Goal: Contribute content: Contribute content

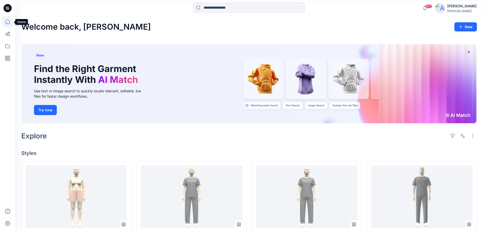
click at [7, 11] on icon at bounding box center [8, 8] width 8 height 8
click at [9, 7] on icon at bounding box center [8, 8] width 8 height 8
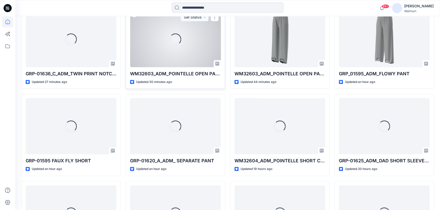
scroll to position [413, 0]
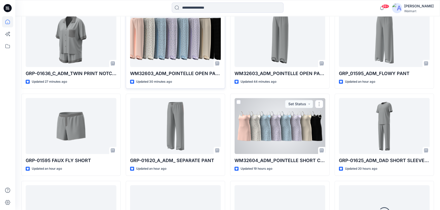
click at [267, 121] on div at bounding box center [279, 126] width 91 height 56
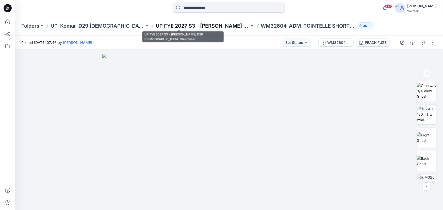
click at [187, 25] on p "UP FYE 2027 S3 - [PERSON_NAME] D29 [DEMOGRAPHIC_DATA] Sleepwear" at bounding box center [203, 25] width 94 height 7
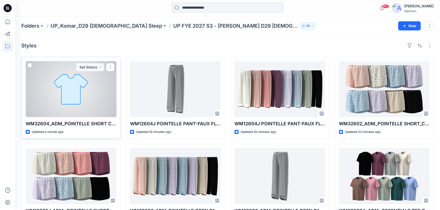
click at [90, 84] on div at bounding box center [71, 89] width 91 height 56
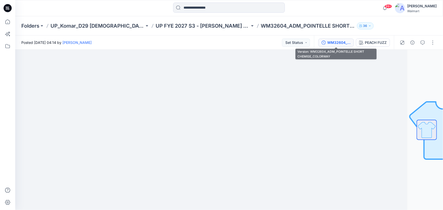
click at [334, 45] on div "WM32604_ADM_POINTELLE SHORT CHEMISE_COLORWAY" at bounding box center [338, 43] width 23 height 6
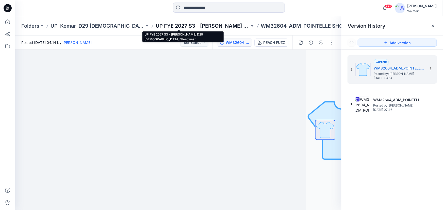
click at [186, 25] on p "UP FYE 2027 S3 - [PERSON_NAME] D29 [DEMOGRAPHIC_DATA] Sleepwear" at bounding box center [203, 25] width 94 height 7
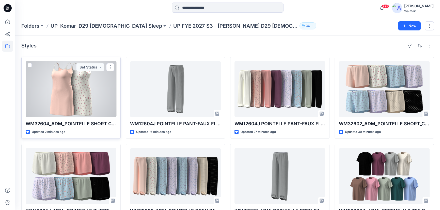
click at [76, 91] on div at bounding box center [71, 89] width 91 height 56
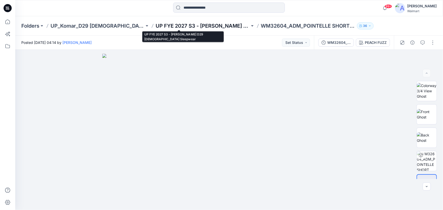
click at [182, 23] on p "UP FYE 2027 S3 - [PERSON_NAME] D29 [DEMOGRAPHIC_DATA] Sleepwear" at bounding box center [203, 25] width 94 height 7
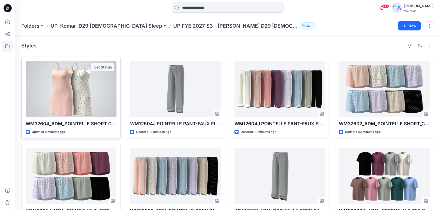
click at [74, 91] on div at bounding box center [71, 89] width 91 height 56
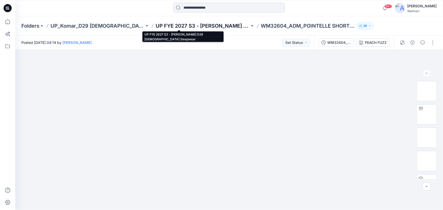
click at [189, 24] on p "UP FYE 2027 S3 - [PERSON_NAME] D29 [DEMOGRAPHIC_DATA] Sleepwear" at bounding box center [203, 25] width 94 height 7
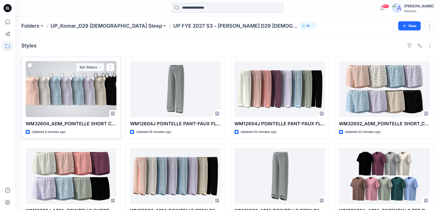
click at [97, 94] on div at bounding box center [71, 89] width 91 height 56
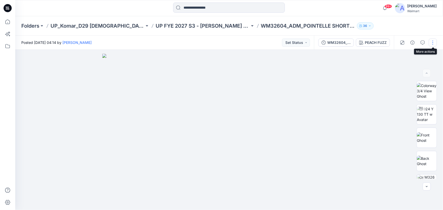
click at [432, 43] on button "button" at bounding box center [433, 43] width 8 height 8
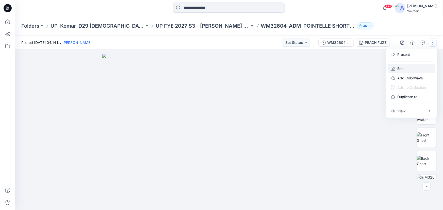
click at [401, 69] on p "Edit" at bounding box center [400, 68] width 6 height 5
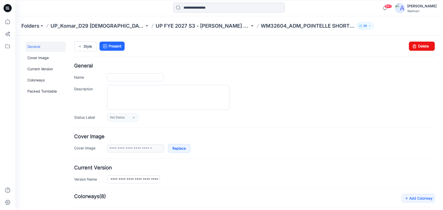
type input "**********"
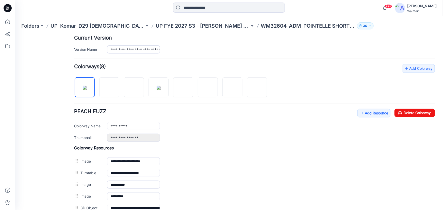
scroll to position [185, 0]
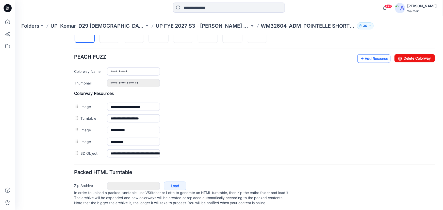
click at [365, 60] on link "Add Resource" at bounding box center [373, 58] width 33 height 9
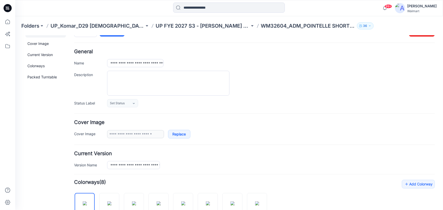
scroll to position [0, 0]
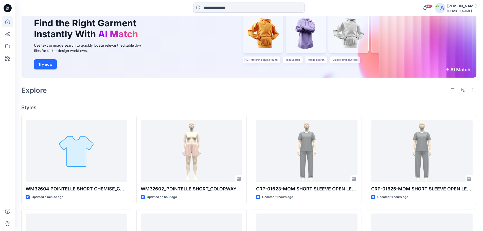
scroll to position [102, 0]
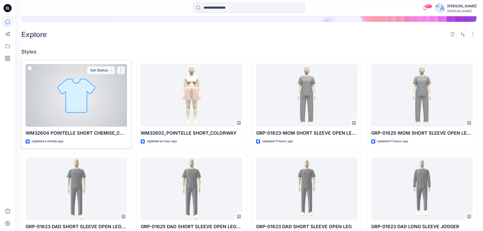
click at [122, 70] on button "button" at bounding box center [121, 70] width 8 height 8
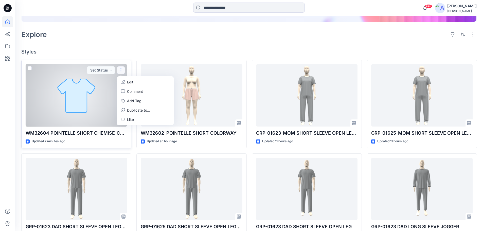
click at [129, 83] on p "Edit" at bounding box center [130, 81] width 6 height 5
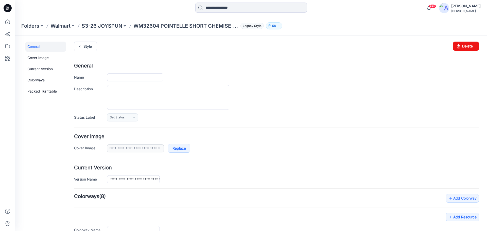
type input "**********"
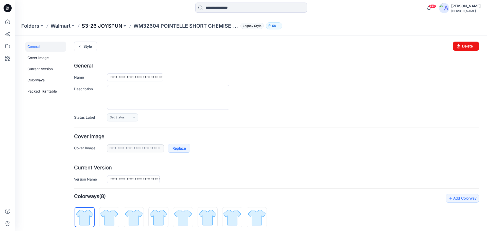
click at [108, 24] on p "S3-26 JOYSPUN" at bounding box center [102, 25] width 41 height 7
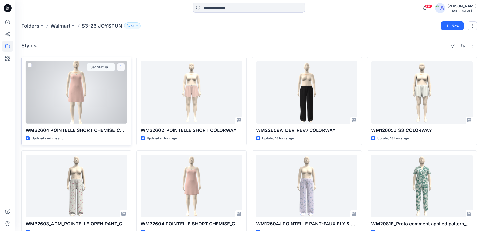
click at [122, 68] on button "button" at bounding box center [121, 67] width 8 height 8
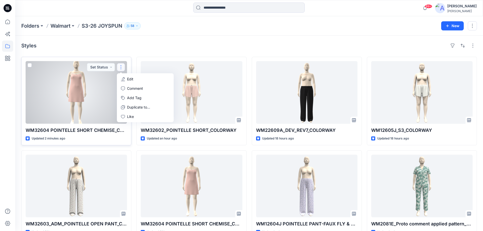
click at [129, 78] on p "Edit" at bounding box center [130, 78] width 6 height 5
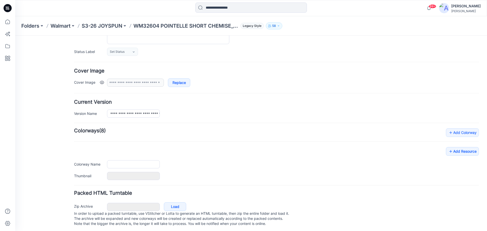
type input "**********"
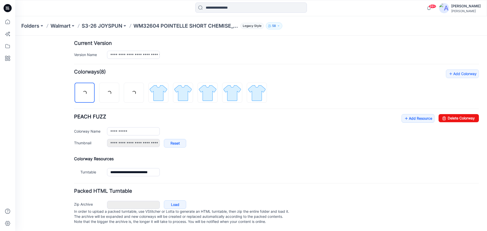
scroll to position [130, 0]
click at [419, 115] on link "Add Resource" at bounding box center [418, 118] width 33 height 9
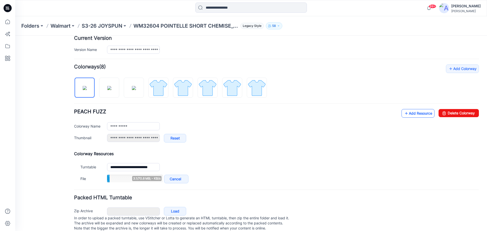
click at [414, 115] on link "Add Resource" at bounding box center [418, 113] width 33 height 9
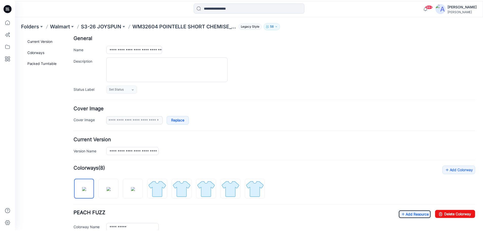
scroll to position [0, 0]
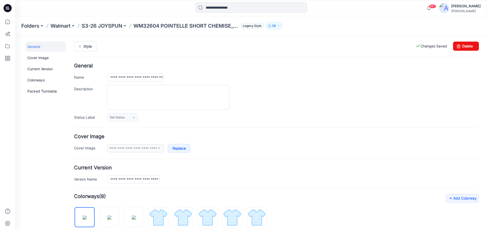
click at [164, 28] on p "WM32604 POINTELLE SHORT CHEMISE_COLORWAY_REV1" at bounding box center [185, 25] width 105 height 7
click at [163, 27] on p "WM32604 POINTELLE SHORT CHEMISE_COLORWAY_REV1" at bounding box center [185, 25] width 105 height 7
click at [113, 26] on p "S3-26 JOYSPUN" at bounding box center [102, 25] width 41 height 7
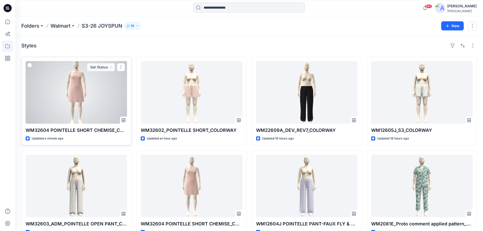
click at [99, 84] on div at bounding box center [77, 92] width 102 height 63
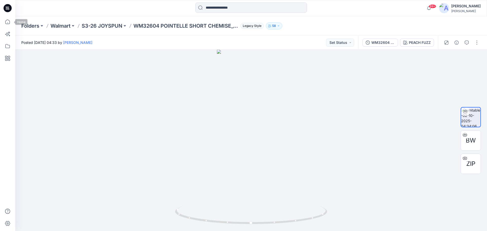
click at [5, 8] on icon at bounding box center [8, 8] width 8 height 8
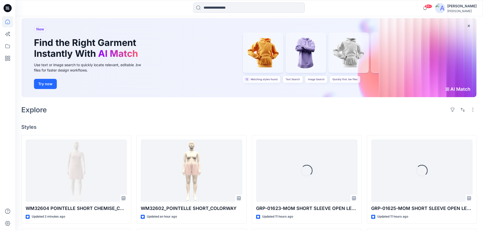
scroll to position [51, 0]
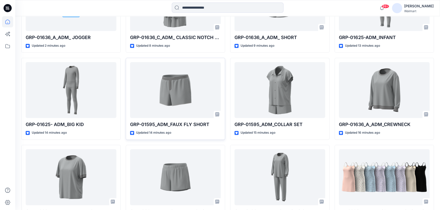
scroll to position [228, 0]
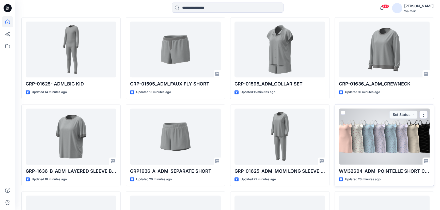
click at [374, 144] on div at bounding box center [384, 137] width 91 height 56
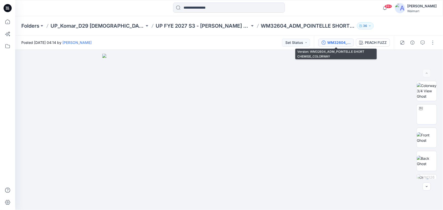
click at [339, 43] on div "WM32604_ADM_POINTELLE SHORT CHEMISE_COLORWAY" at bounding box center [338, 43] width 23 height 6
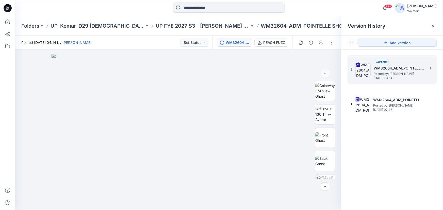
click at [396, 67] on h5 "WM32604_ADM_POINTELLE SHORT CHEMISE_COLORWAY" at bounding box center [399, 68] width 51 height 6
click at [430, 70] on icon at bounding box center [430, 69] width 4 height 4
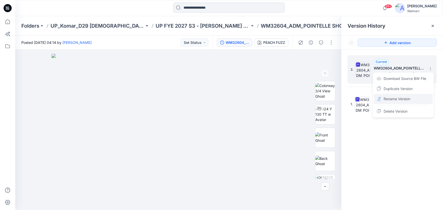
click at [405, 99] on span "Rename Version" at bounding box center [396, 99] width 27 height 6
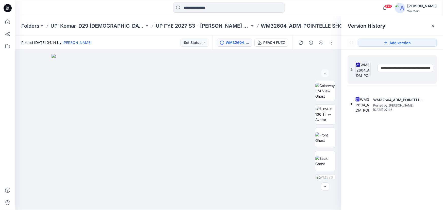
scroll to position [0, 37]
click at [407, 67] on input "**********" at bounding box center [405, 68] width 56 height 8
drag, startPoint x: 427, startPoint y: 68, endPoint x: 438, endPoint y: 69, distance: 10.4
click at [438, 69] on div "**********" at bounding box center [392, 134] width 102 height 168
click at [423, 66] on input "**********" at bounding box center [405, 68] width 56 height 8
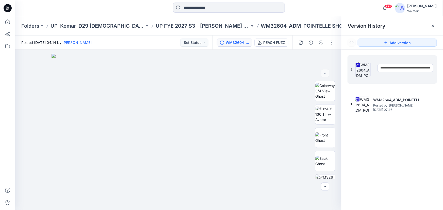
type input "**********"
click at [415, 137] on div "**********" at bounding box center [392, 134] width 102 height 168
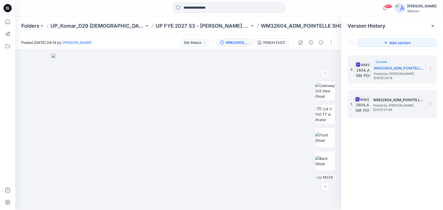
click at [393, 110] on span "Wednesday, October 01, 2025 07:46" at bounding box center [398, 110] width 51 height 4
click at [389, 76] on span "Posted by: Suresh Perera" at bounding box center [399, 73] width 51 height 5
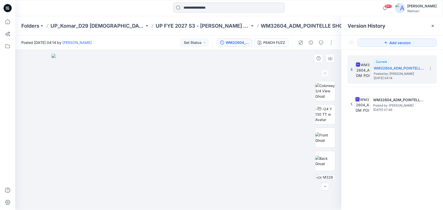
click at [288, 70] on img at bounding box center [179, 132] width 254 height 156
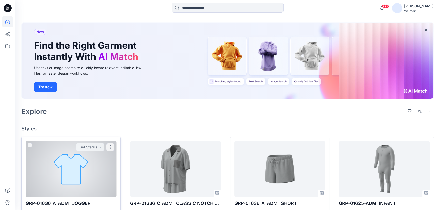
scroll to position [46, 0]
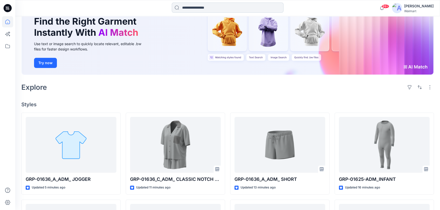
click at [191, 9] on input at bounding box center [228, 8] width 112 height 10
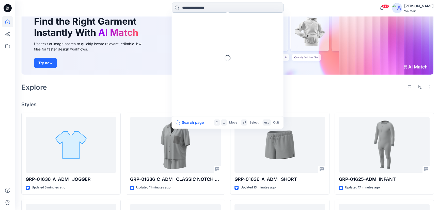
paste input "**********"
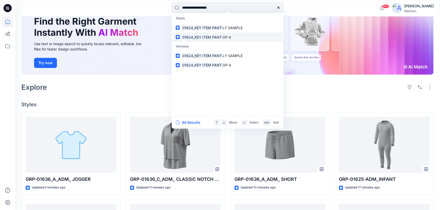
type input "**********"
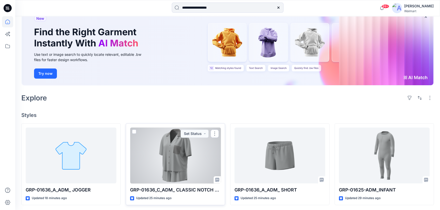
scroll to position [0, 0]
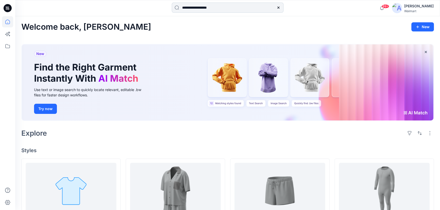
click at [228, 9] on input "**********" at bounding box center [228, 8] width 112 height 10
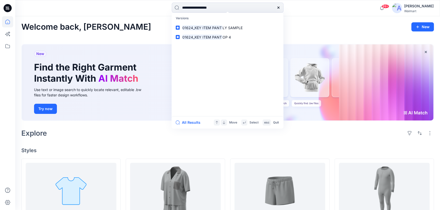
scroll to position [69, 0]
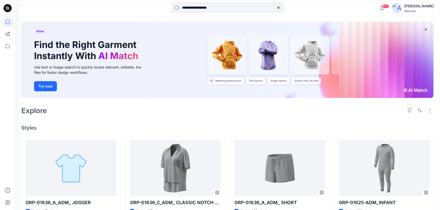
scroll to position [0, 0]
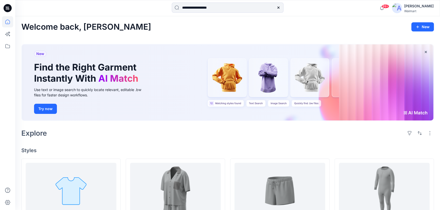
click at [279, 7] on icon at bounding box center [278, 8] width 4 height 4
click at [9, 8] on icon at bounding box center [8, 8] width 8 height 8
click at [8, 20] on icon at bounding box center [7, 21] width 11 height 11
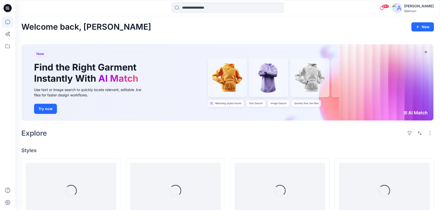
scroll to position [69, 0]
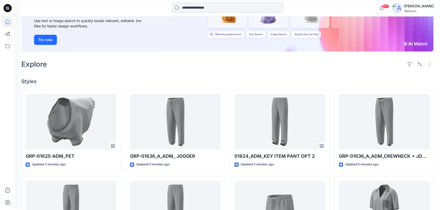
click at [217, 8] on input at bounding box center [228, 8] width 112 height 10
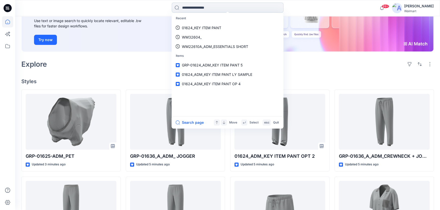
paste input "**********"
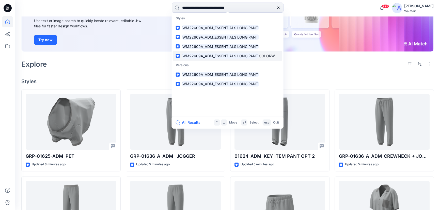
type input "**********"
click at [217, 55] on mark "WM22609A_ADM_ESSENTIALS LONG PANT" at bounding box center [219, 56] width 77 height 6
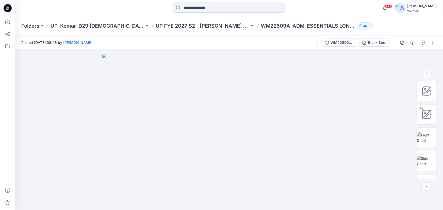
click at [205, 8] on input at bounding box center [229, 8] width 112 height 10
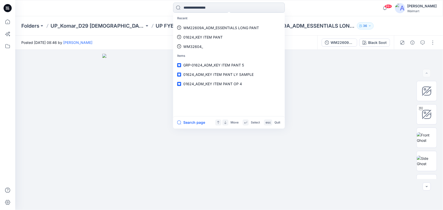
paste input "**********"
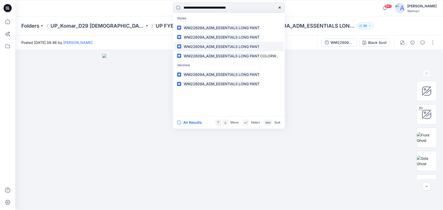
type input "**********"
click at [204, 46] on mark "WM22609A_ADM_ESSENTIALS LONG PANT" at bounding box center [221, 47] width 77 height 6
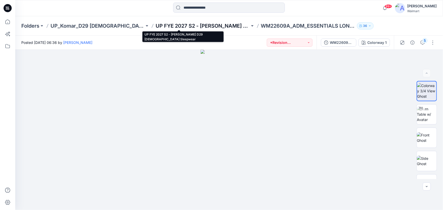
click at [156, 26] on p "UP FYE 2027 S2 - Komar D29 Ladies Sleepwear" at bounding box center [203, 25] width 94 height 7
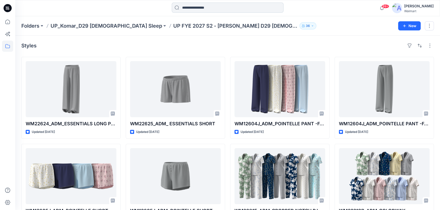
click at [189, 8] on input at bounding box center [228, 8] width 112 height 10
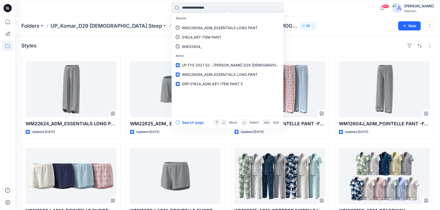
paste input "**********"
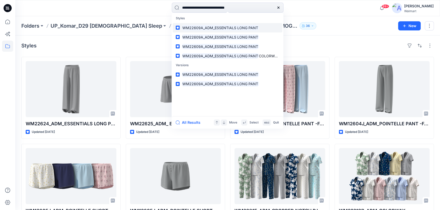
type input "**********"
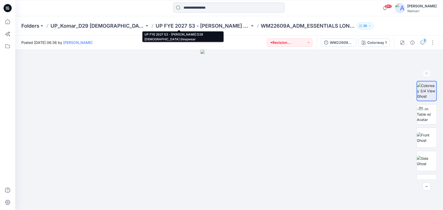
click at [190, 26] on p "UP FYE 2027 S3 - [PERSON_NAME] D29 [DEMOGRAPHIC_DATA] Sleepwear" at bounding box center [203, 25] width 94 height 7
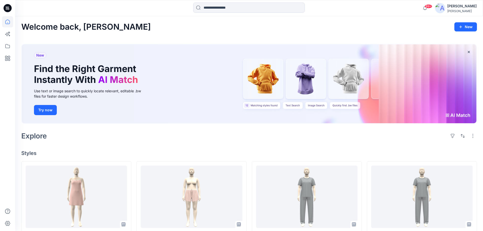
scroll to position [51, 0]
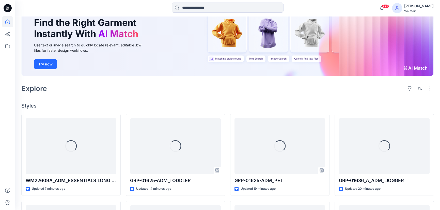
scroll to position [46, 0]
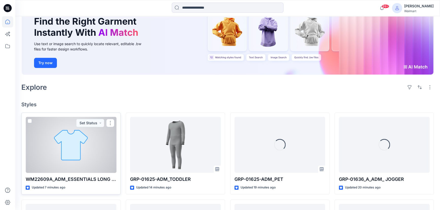
click at [110, 135] on div at bounding box center [71, 145] width 91 height 56
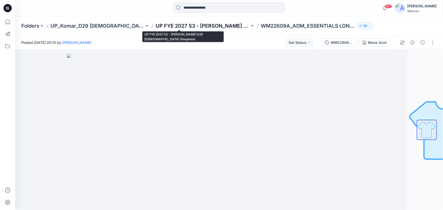
click at [156, 24] on p "UP FYE 2027 S3 - [PERSON_NAME] D29 [DEMOGRAPHIC_DATA] Sleepwear" at bounding box center [203, 25] width 94 height 7
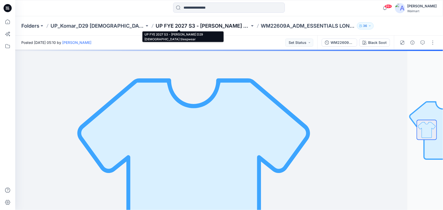
click at [156, 26] on p "UP FYE 2027 S3 - [PERSON_NAME] D29 [DEMOGRAPHIC_DATA] Sleepwear" at bounding box center [203, 25] width 94 height 7
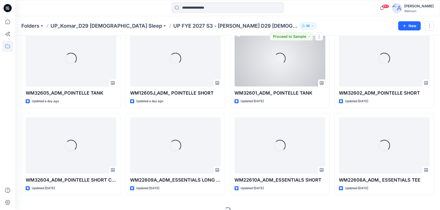
scroll to position [381, 0]
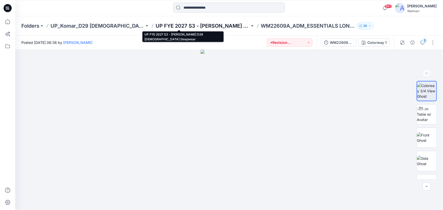
click at [191, 25] on p "UP FYE 2027 S3 - [PERSON_NAME] D29 [DEMOGRAPHIC_DATA] Sleepwear" at bounding box center [203, 25] width 94 height 7
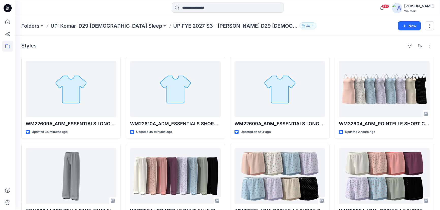
click at [173, 26] on p "UP FYE 2027 S3 - [PERSON_NAME] D29 [DEMOGRAPHIC_DATA] Sleepwear" at bounding box center [235, 25] width 124 height 7
click at [8, 6] on icon at bounding box center [8, 8] width 8 height 8
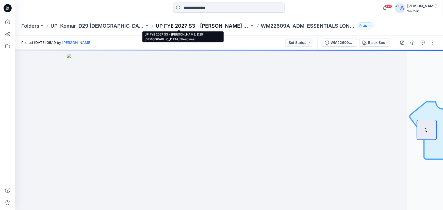
click at [186, 25] on p "UP FYE 2027 S3 - [PERSON_NAME] D29 [DEMOGRAPHIC_DATA] Sleepwear" at bounding box center [203, 25] width 94 height 7
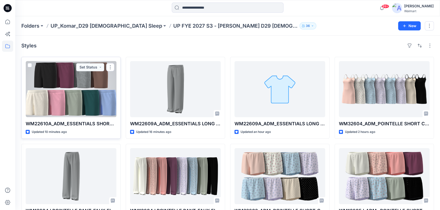
click at [91, 102] on div at bounding box center [71, 89] width 91 height 56
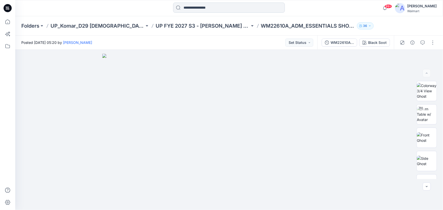
click at [198, 5] on input at bounding box center [229, 8] width 112 height 10
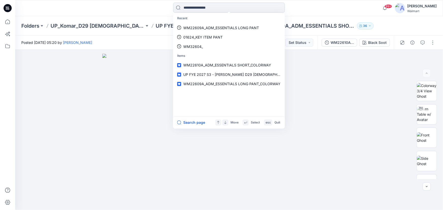
paste input "**********"
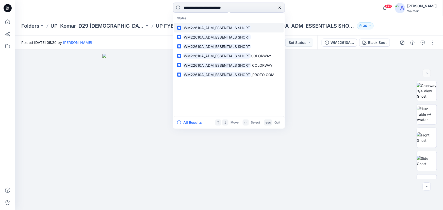
type input "**********"
click at [193, 25] on mark "WM22610A_ADM_ESSENTIALS SHORT" at bounding box center [217, 28] width 68 height 6
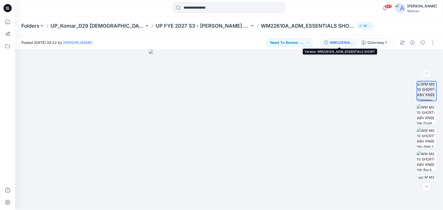
click at [341, 42] on div "WM22610A_ADM_ESSENTIALS SHORT" at bounding box center [341, 43] width 23 height 6
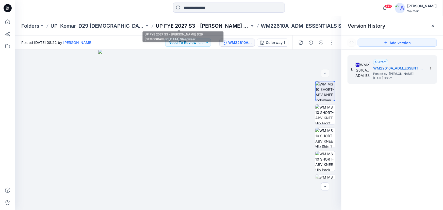
click at [156, 26] on p "UP FYE 2027 S3 - [PERSON_NAME] D29 [DEMOGRAPHIC_DATA] Sleepwear" at bounding box center [203, 25] width 94 height 7
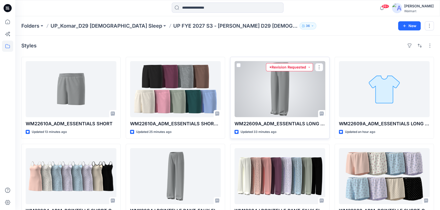
click at [308, 67] on button "*Revision Requested" at bounding box center [289, 67] width 47 height 8
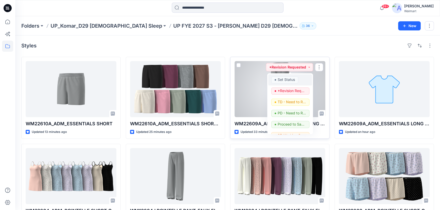
click at [287, 78] on p "Set Status" at bounding box center [285, 79] width 17 height 7
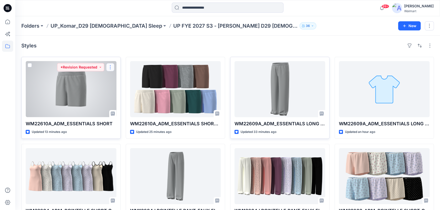
click at [109, 67] on button "button" at bounding box center [110, 67] width 8 height 8
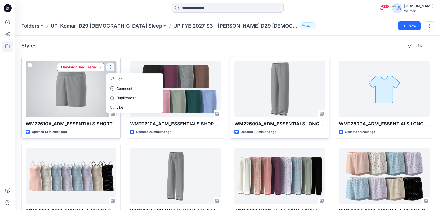
click at [95, 68] on button "*Revision Requested" at bounding box center [80, 67] width 47 height 8
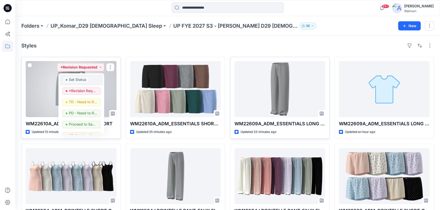
click at [78, 80] on p "Set Status" at bounding box center [77, 79] width 17 height 7
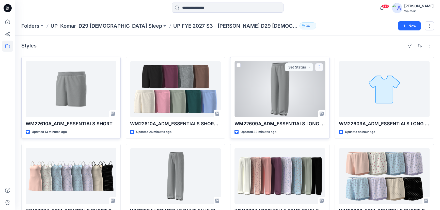
click at [319, 69] on button "button" at bounding box center [319, 67] width 8 height 8
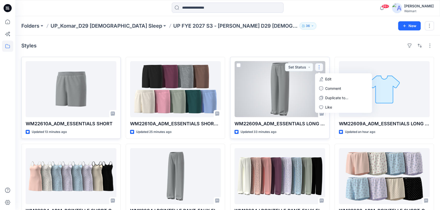
click at [327, 79] on p "Edit" at bounding box center [328, 78] width 6 height 5
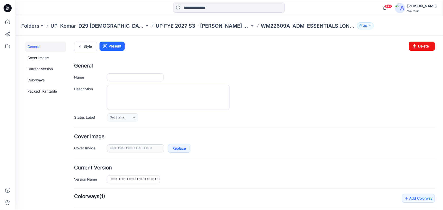
type input "**********"
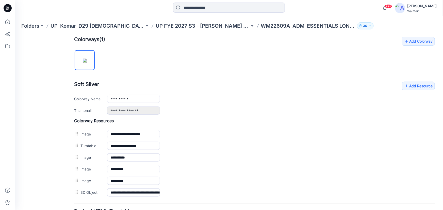
scroll to position [157, 0]
click at [405, 88] on link "Add Resource" at bounding box center [417, 86] width 33 height 9
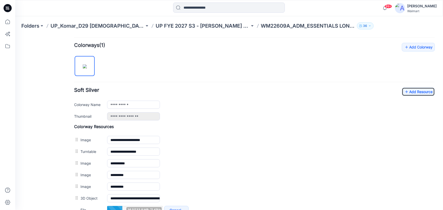
scroll to position [169, 0]
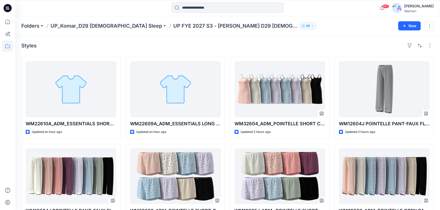
click at [6, 7] on icon at bounding box center [8, 8] width 8 height 8
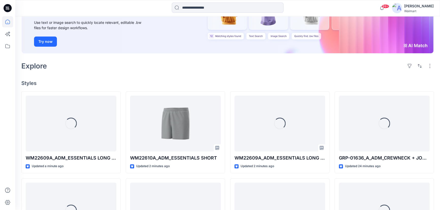
scroll to position [69, 0]
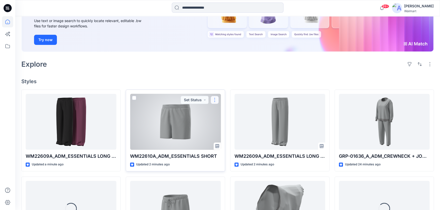
click at [214, 100] on button "button" at bounding box center [214, 100] width 8 height 8
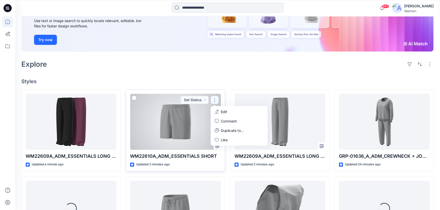
click at [222, 111] on p "Edit" at bounding box center [224, 111] width 6 height 5
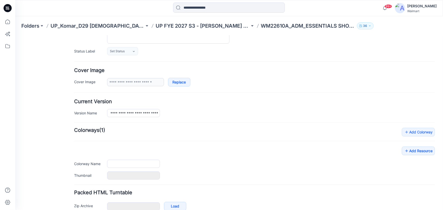
type input "**********"
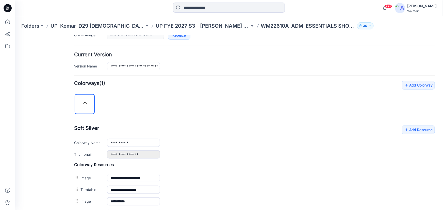
scroll to position [115, 0]
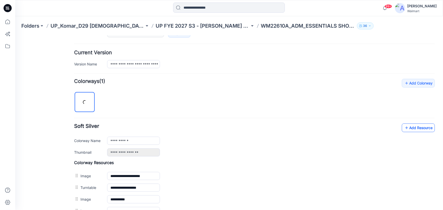
click at [404, 127] on icon at bounding box center [406, 128] width 5 height 8
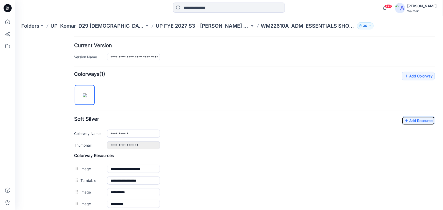
scroll to position [169, 0]
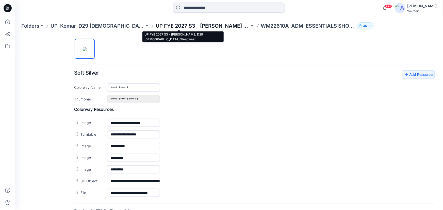
click at [156, 25] on p "UP FYE 2027 S3 - [PERSON_NAME] D29 [DEMOGRAPHIC_DATA] Sleepwear" at bounding box center [203, 25] width 94 height 7
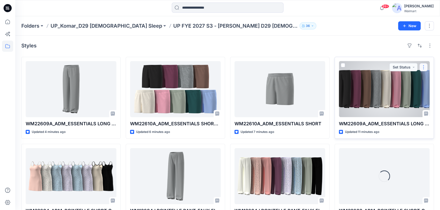
click at [423, 69] on button "button" at bounding box center [423, 67] width 8 height 8
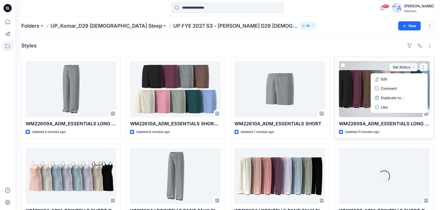
click at [383, 80] on p "Edit" at bounding box center [383, 78] width 6 height 5
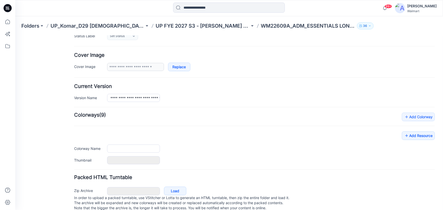
scroll to position [93, 0]
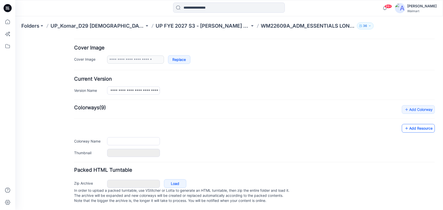
click at [404, 125] on icon at bounding box center [406, 128] width 5 height 8
type input "**********"
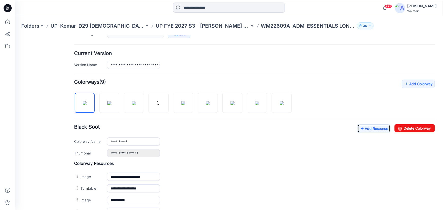
scroll to position [140, 0]
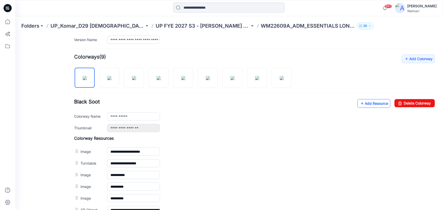
click at [364, 107] on link "Add Resource" at bounding box center [373, 103] width 33 height 9
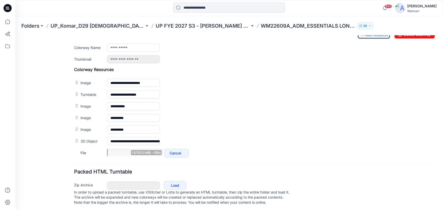
scroll to position [209, 0]
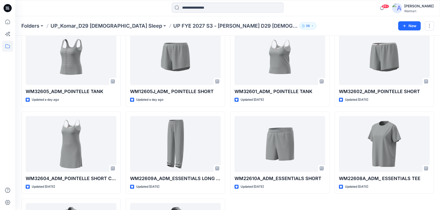
click at [8, 9] on icon at bounding box center [9, 9] width 2 height 0
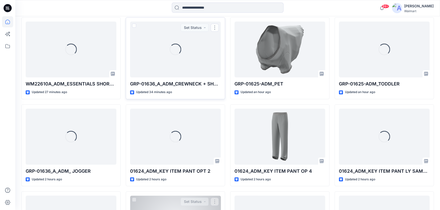
scroll to position [381, 0]
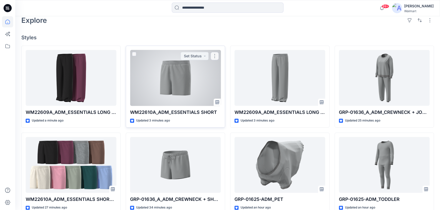
scroll to position [138, 0]
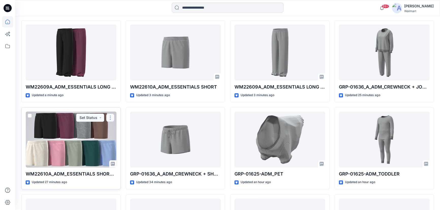
click at [111, 118] on button "button" at bounding box center [110, 118] width 8 height 8
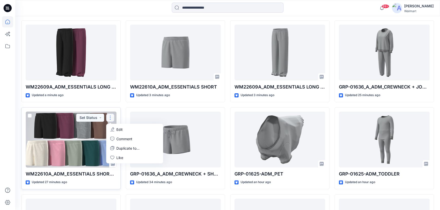
click at [119, 129] on p "Edit" at bounding box center [119, 129] width 6 height 5
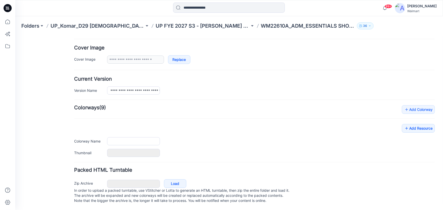
scroll to position [93, 0]
type input "**********"
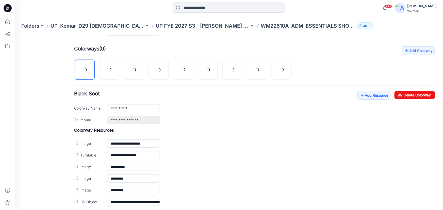
scroll to position [140, 0]
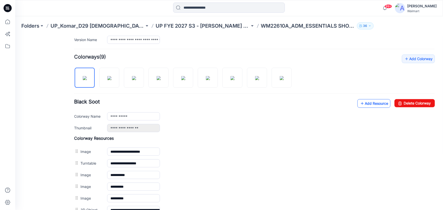
click at [361, 104] on link "Add Resource" at bounding box center [373, 103] width 33 height 9
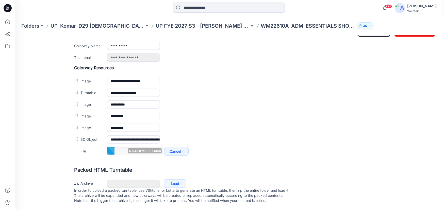
scroll to position [215, 0]
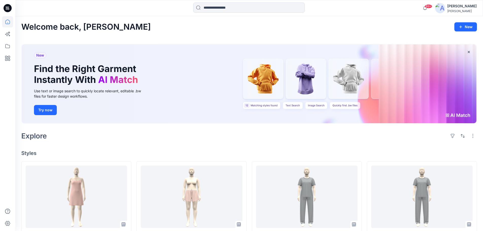
scroll to position [51, 0]
